Goal: Navigation & Orientation: Find specific page/section

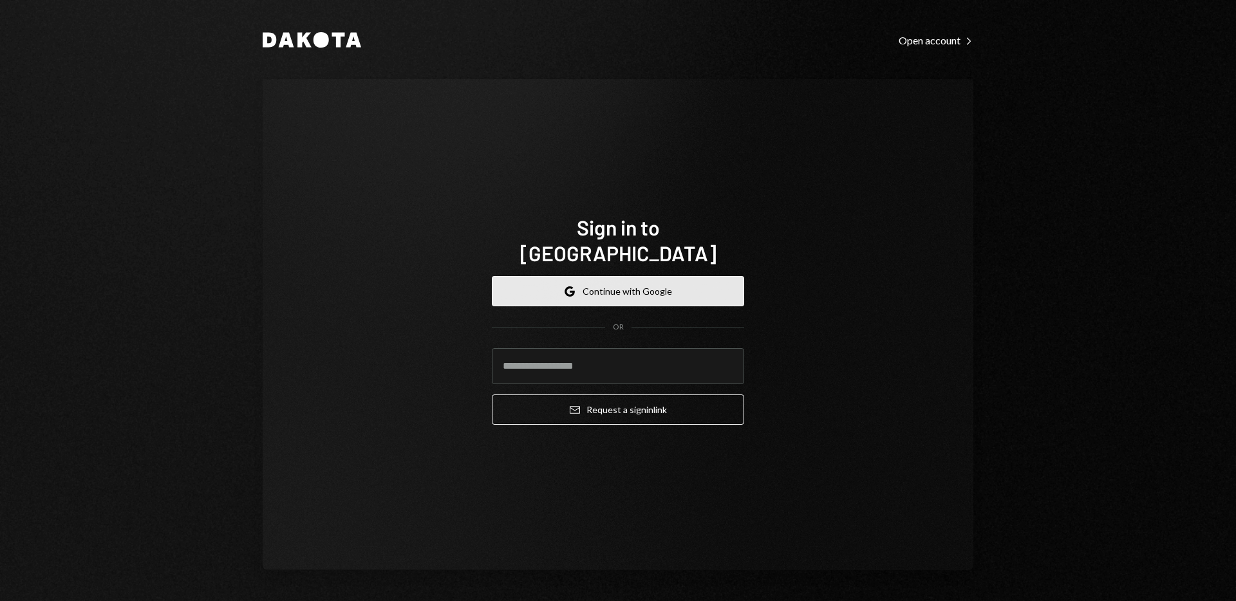
click at [592, 281] on button "Google Continue with Google" at bounding box center [618, 291] width 252 height 30
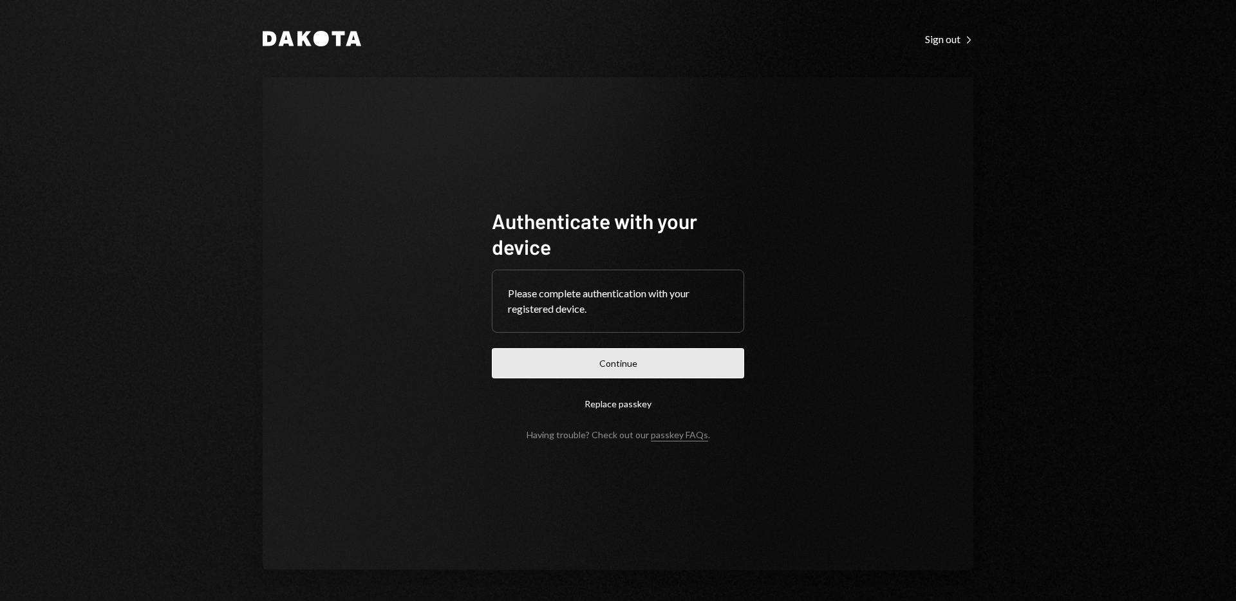
click at [601, 364] on button "Continue" at bounding box center [618, 363] width 252 height 30
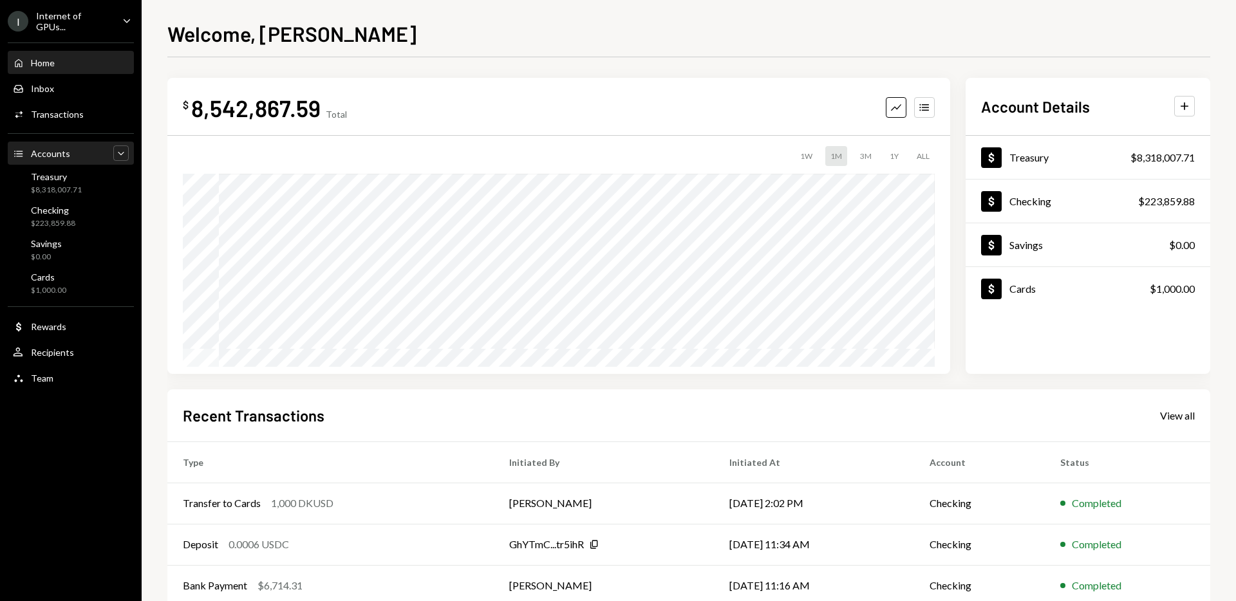
click at [120, 155] on icon "Caret Down" at bounding box center [121, 153] width 13 height 13
click at [120, 155] on icon "Caret Up" at bounding box center [121, 153] width 13 height 13
